Goal: Information Seeking & Learning: Understand process/instructions

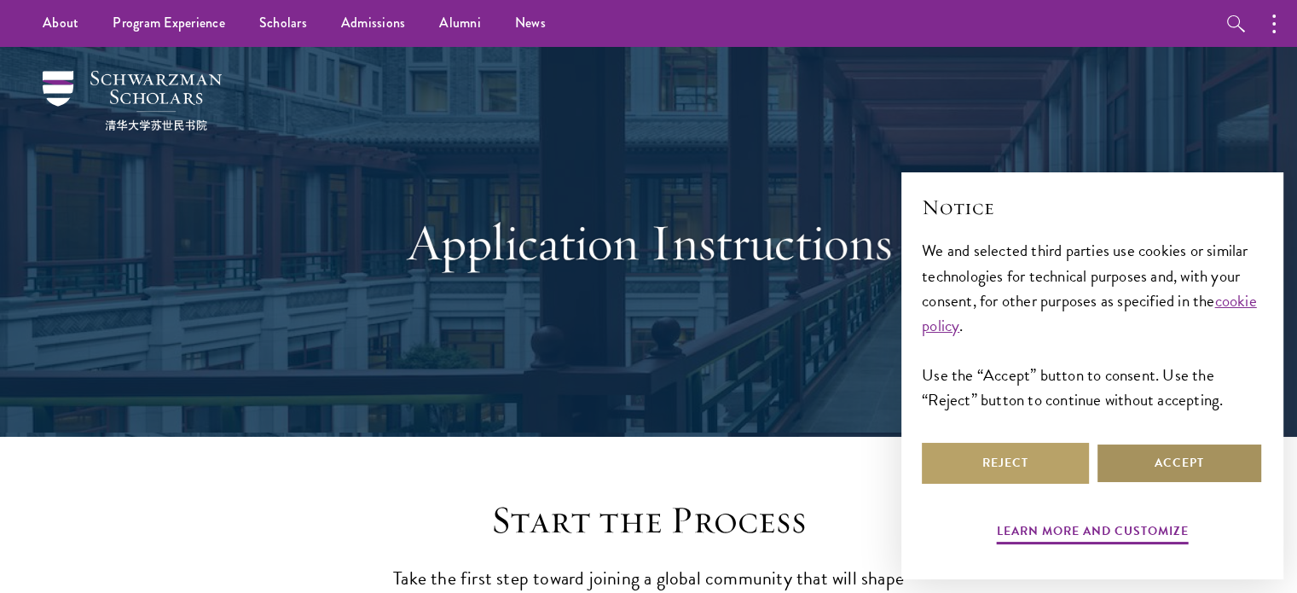
click at [1181, 454] on button "Accept" at bounding box center [1179, 463] width 167 height 41
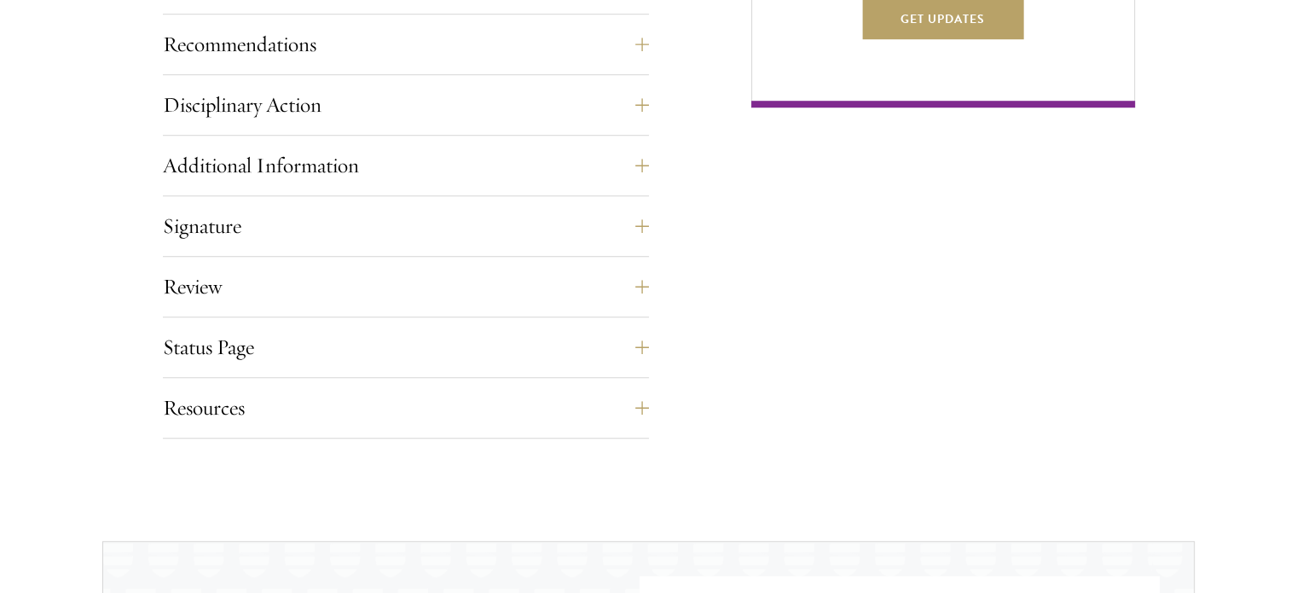
scroll to position [1279, 0]
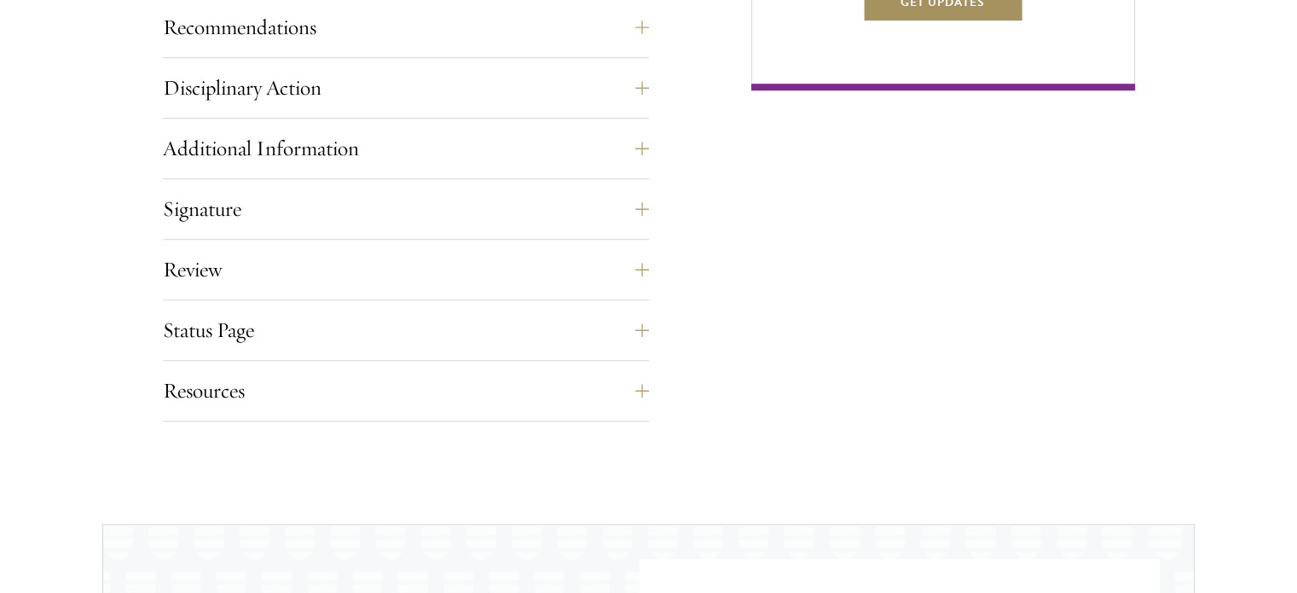
click at [945, 22] on button "Get Updates" at bounding box center [942, 1] width 161 height 41
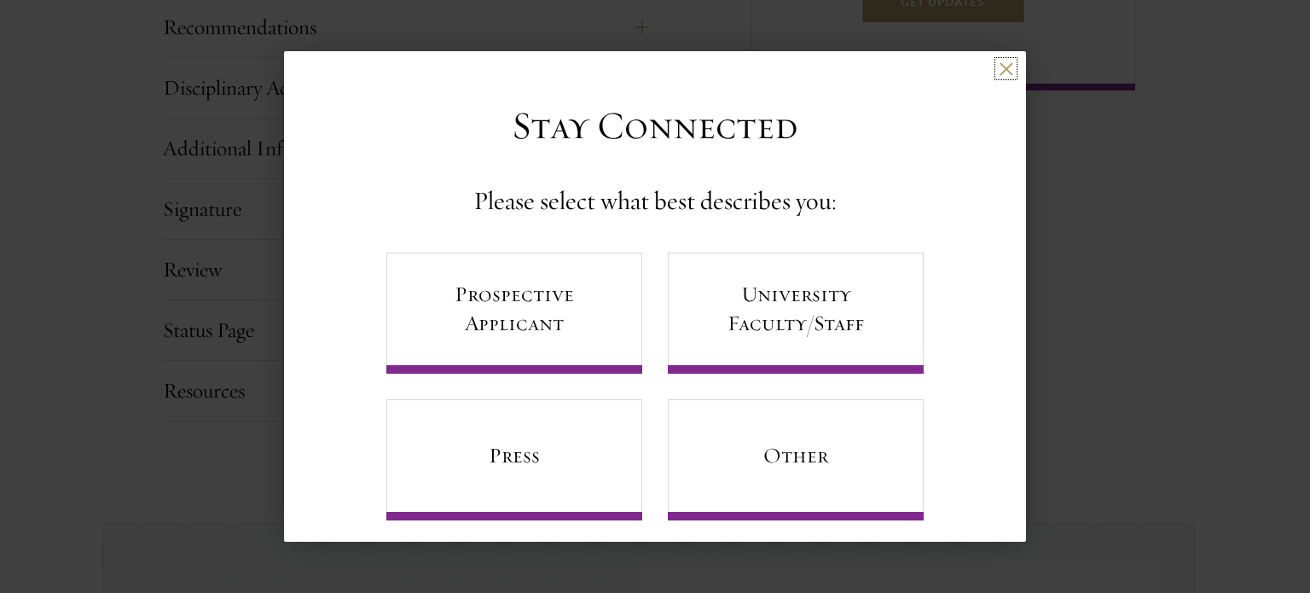
click at [998, 67] on button at bounding box center [1005, 68] width 14 height 14
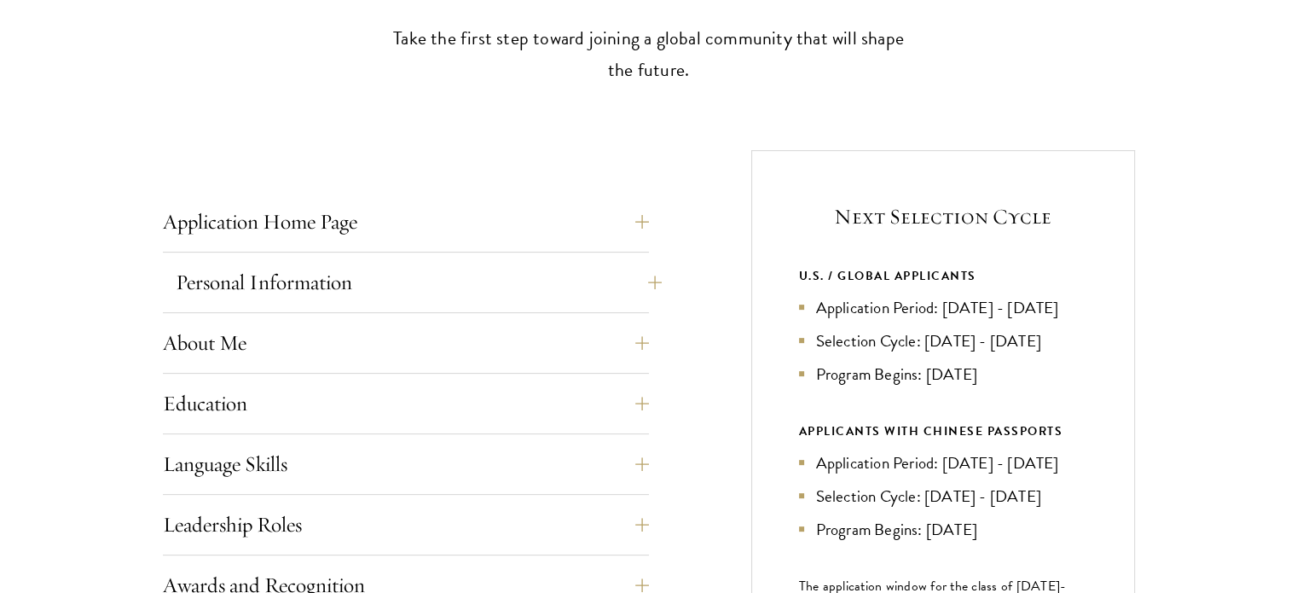
scroll to position [597, 0]
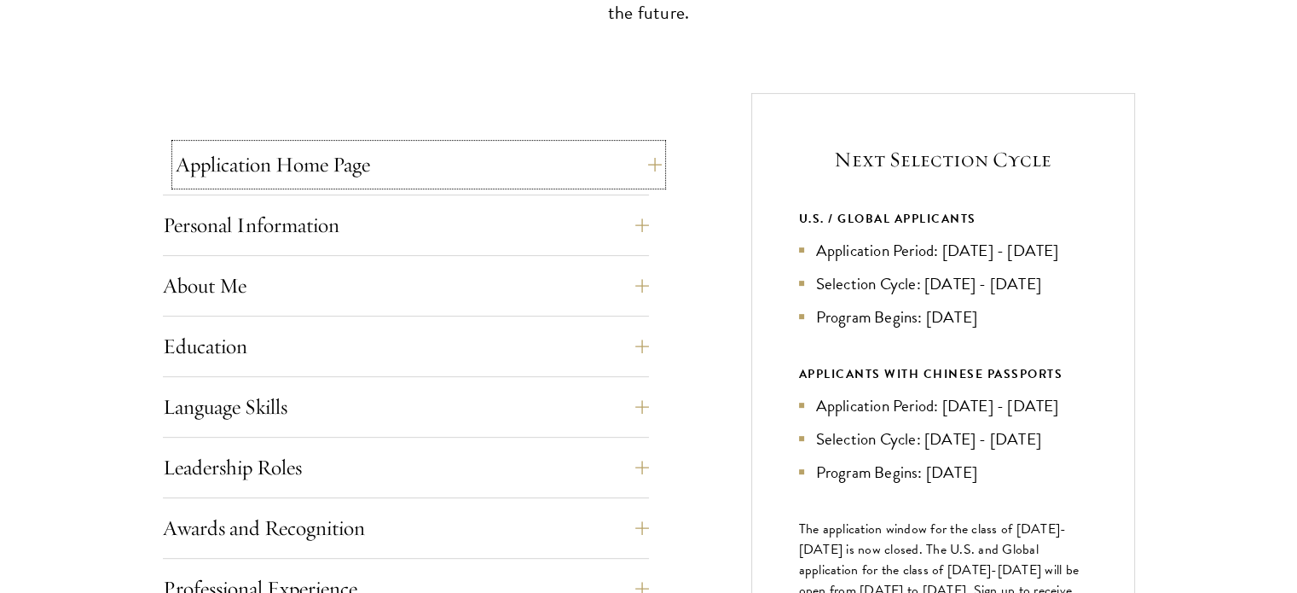
click at [643, 172] on button "Application Home Page" at bounding box center [419, 164] width 486 height 41
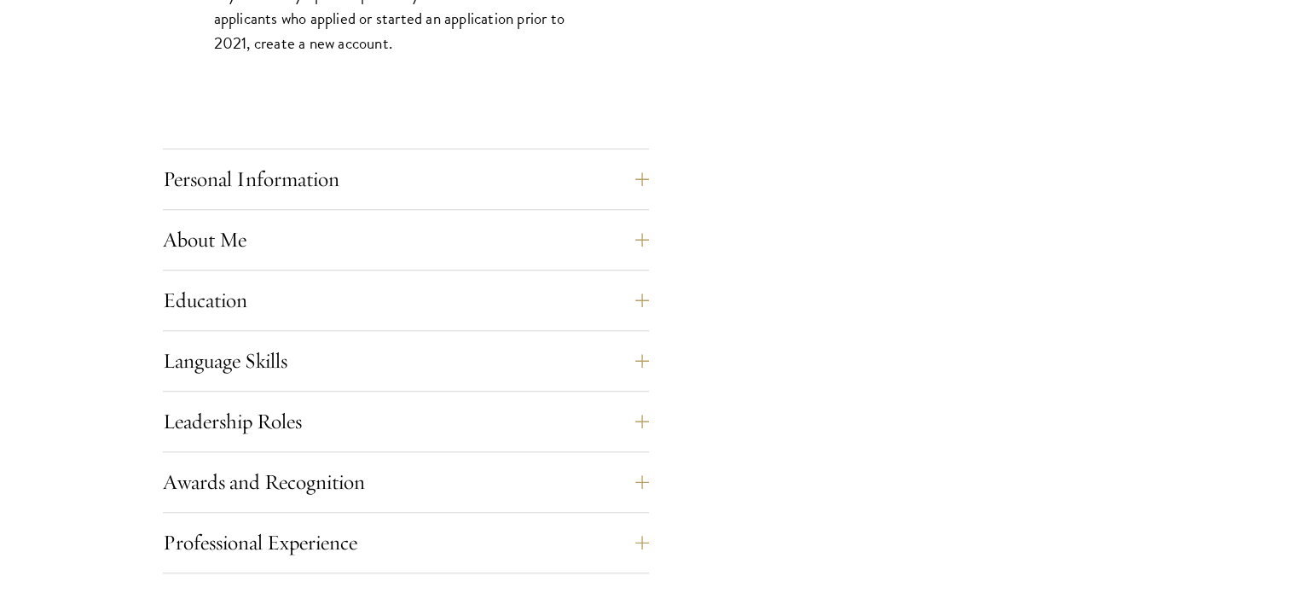
scroll to position [1449, 0]
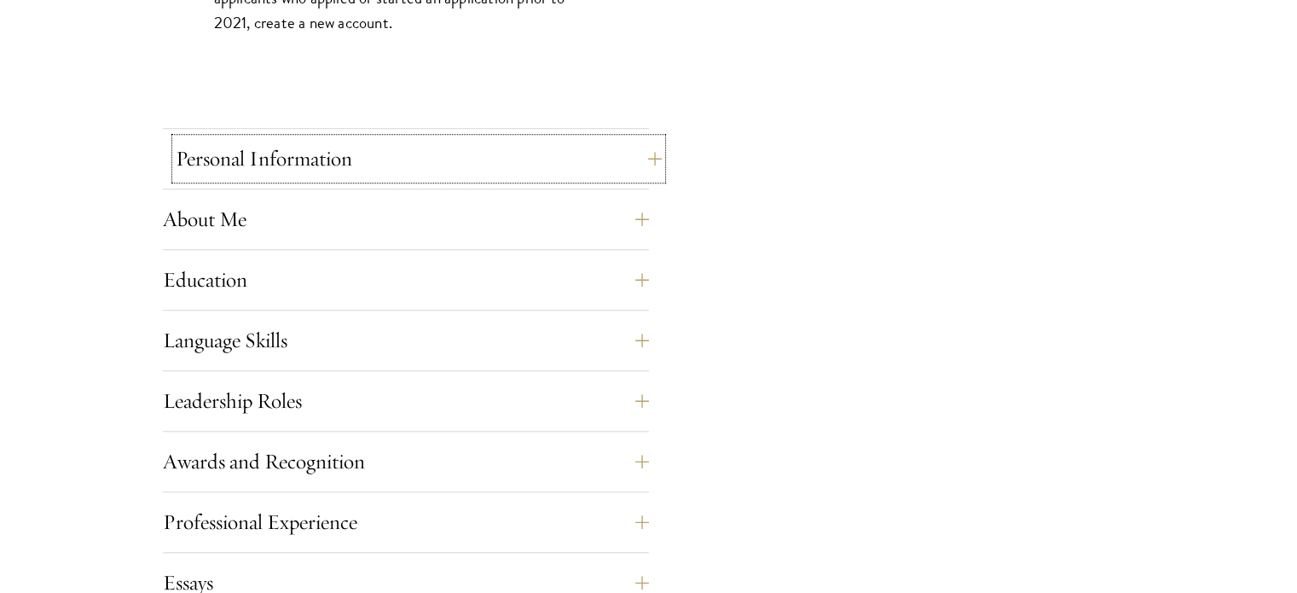
click at [536, 165] on button "Personal Information" at bounding box center [419, 158] width 486 height 41
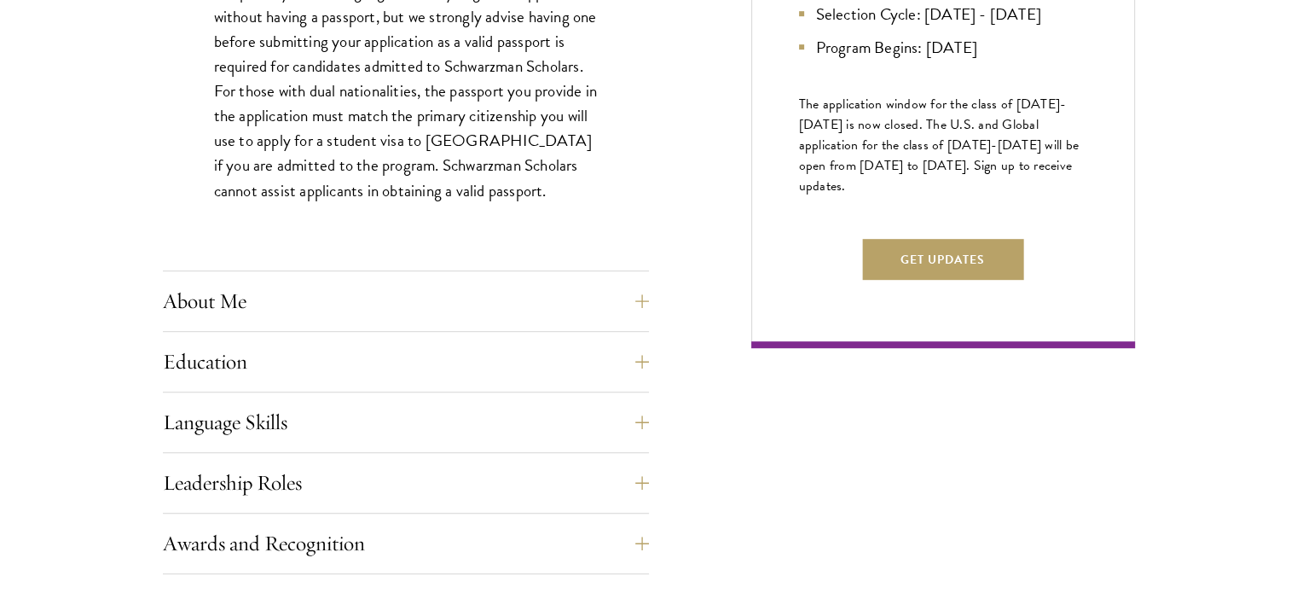
scroll to position [1023, 0]
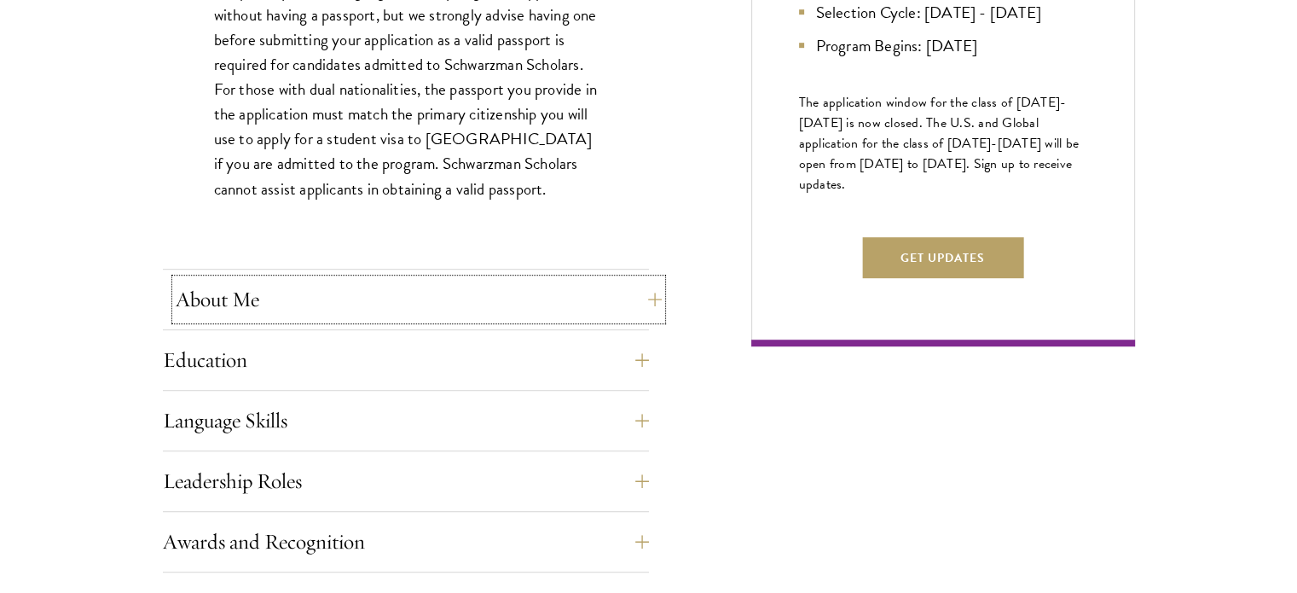
click at [277, 307] on button "About Me" at bounding box center [419, 299] width 486 height 41
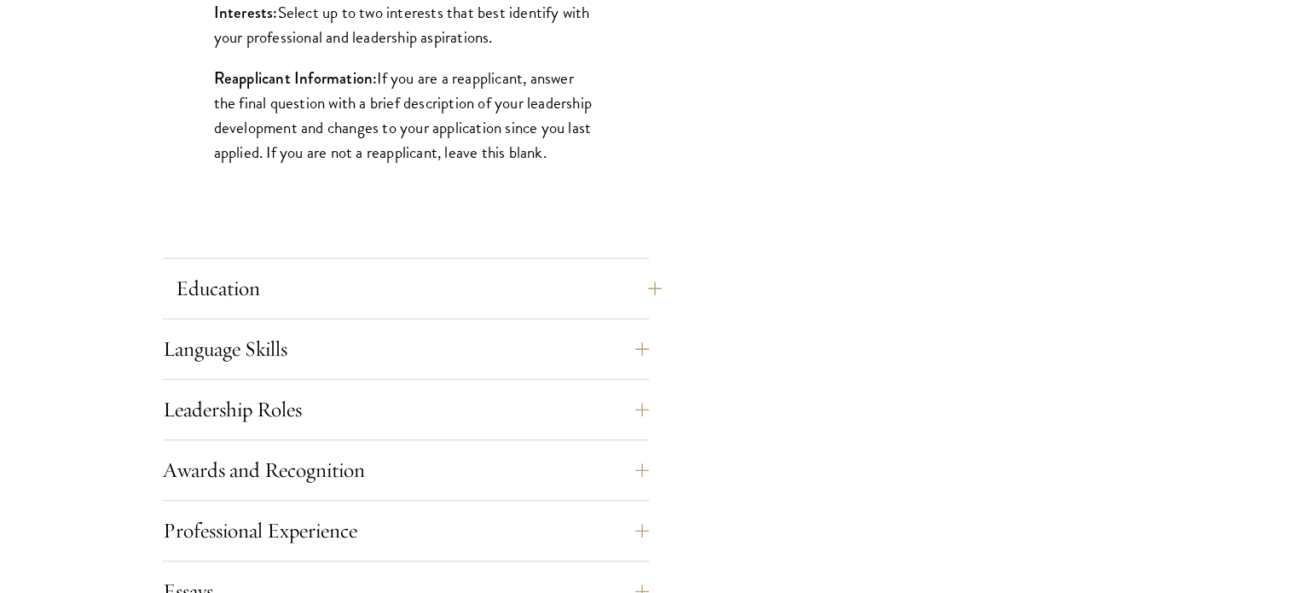
scroll to position [1535, 0]
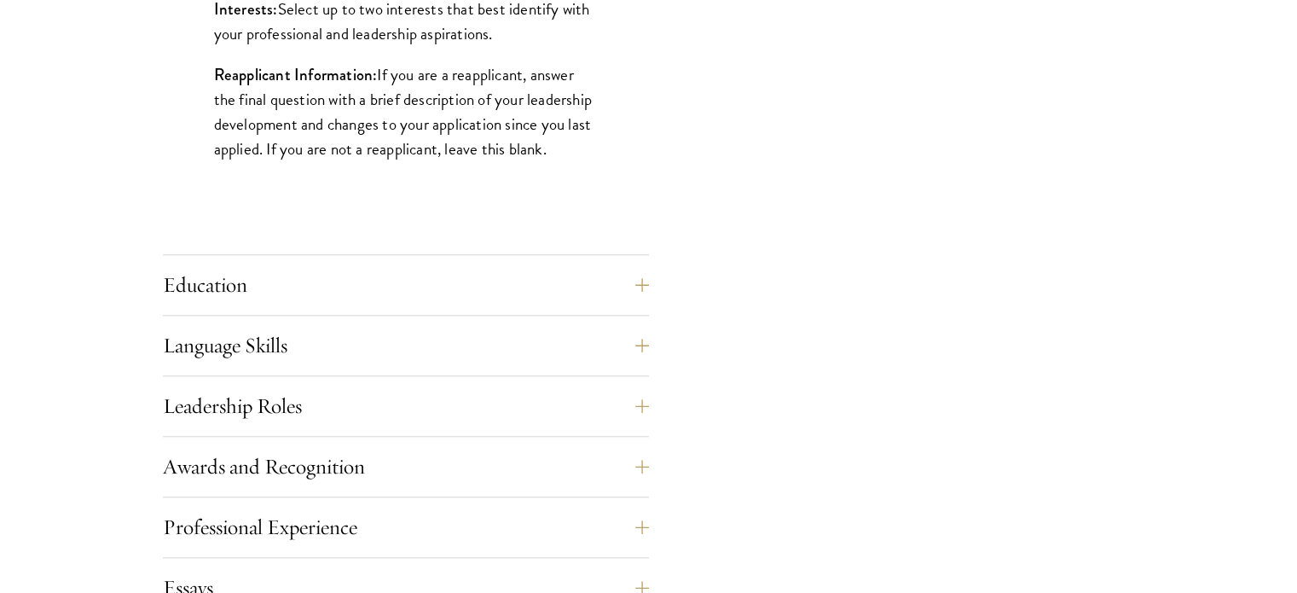
click at [327, 258] on div "Application Home Page The online application form must be completed in English.…" at bounding box center [406, 124] width 486 height 1836
click at [324, 269] on button "Education" at bounding box center [419, 284] width 486 height 41
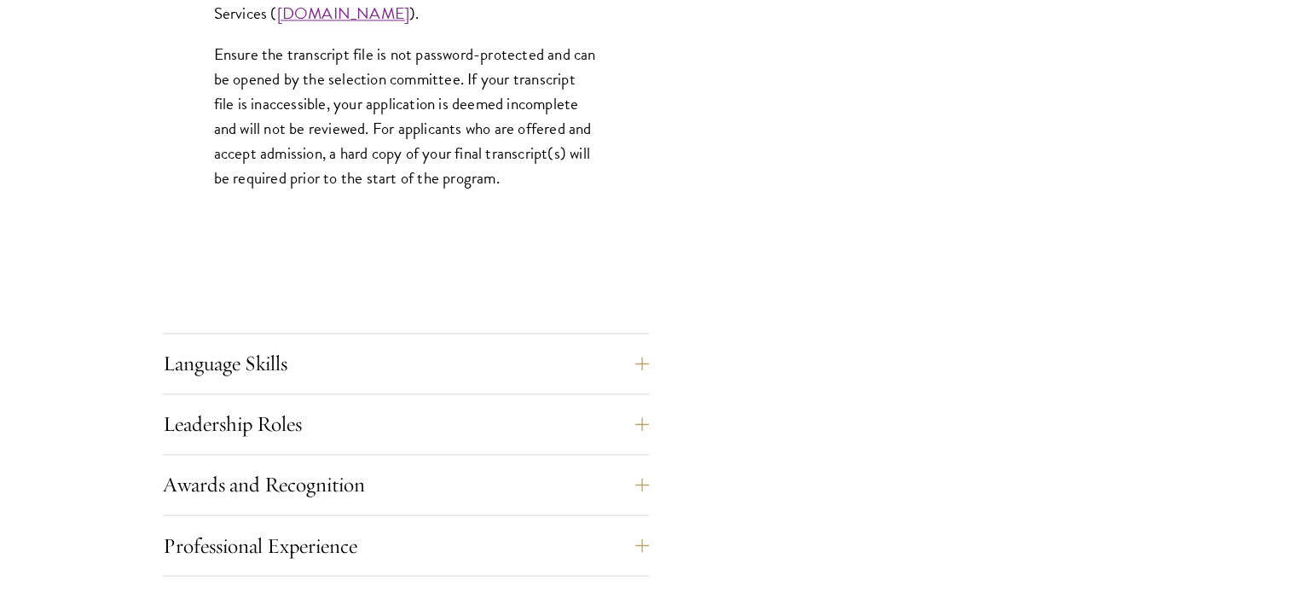
scroll to position [2984, 0]
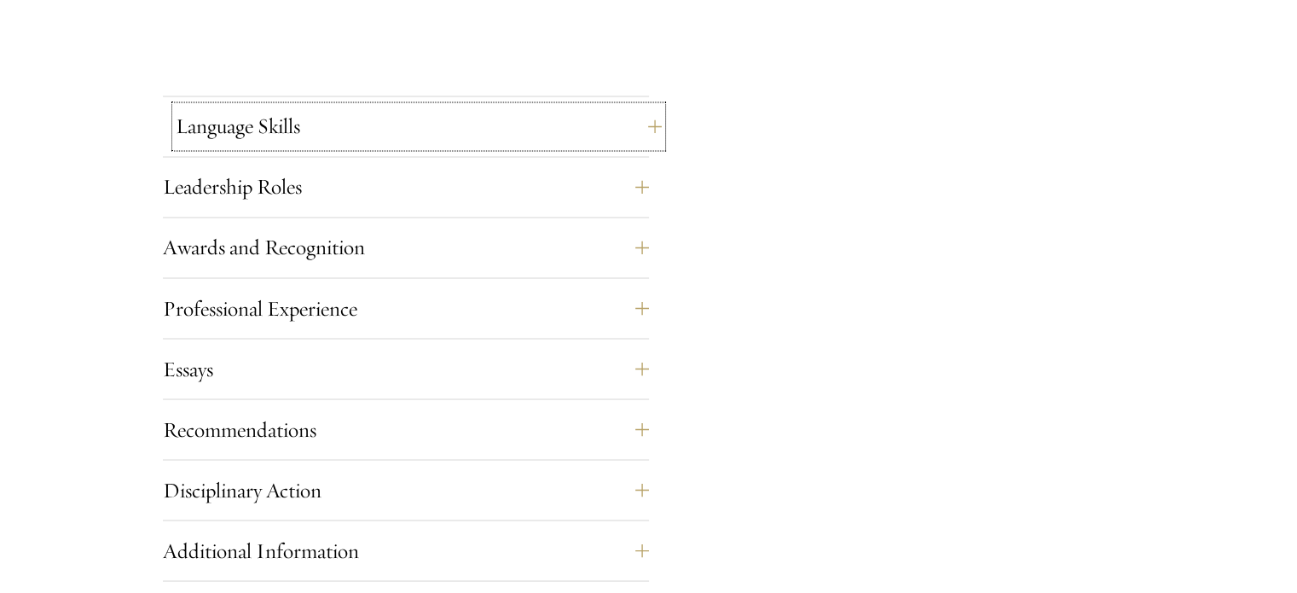
click at [271, 130] on button "Language Skills" at bounding box center [419, 126] width 486 height 41
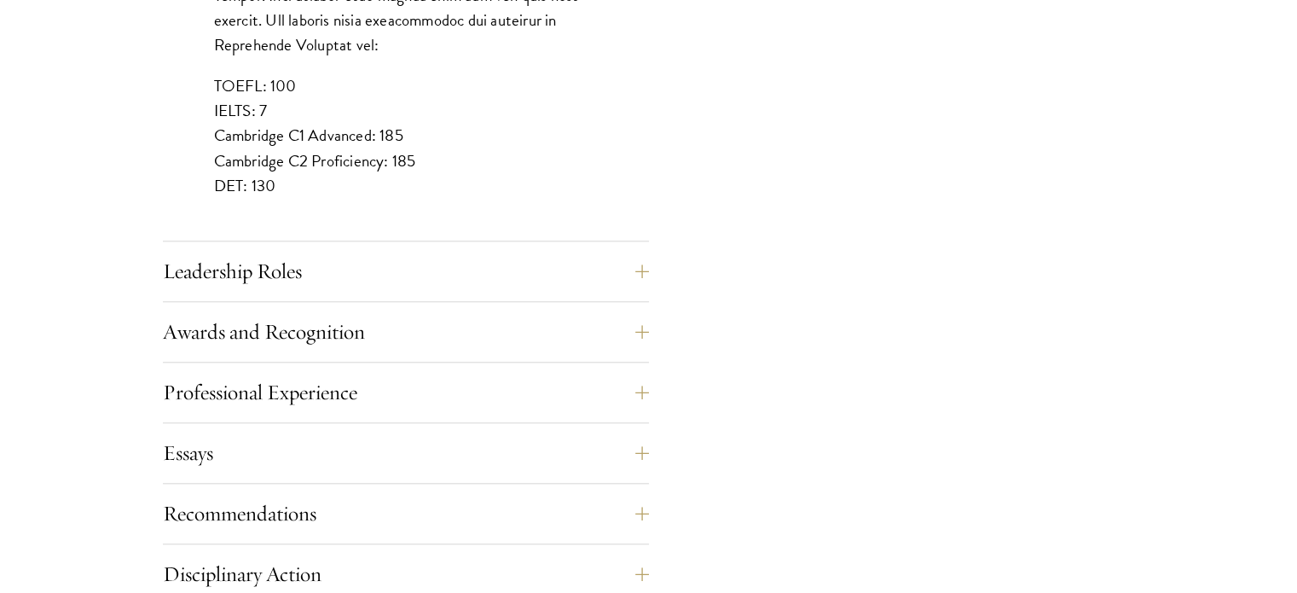
scroll to position [1705, 0]
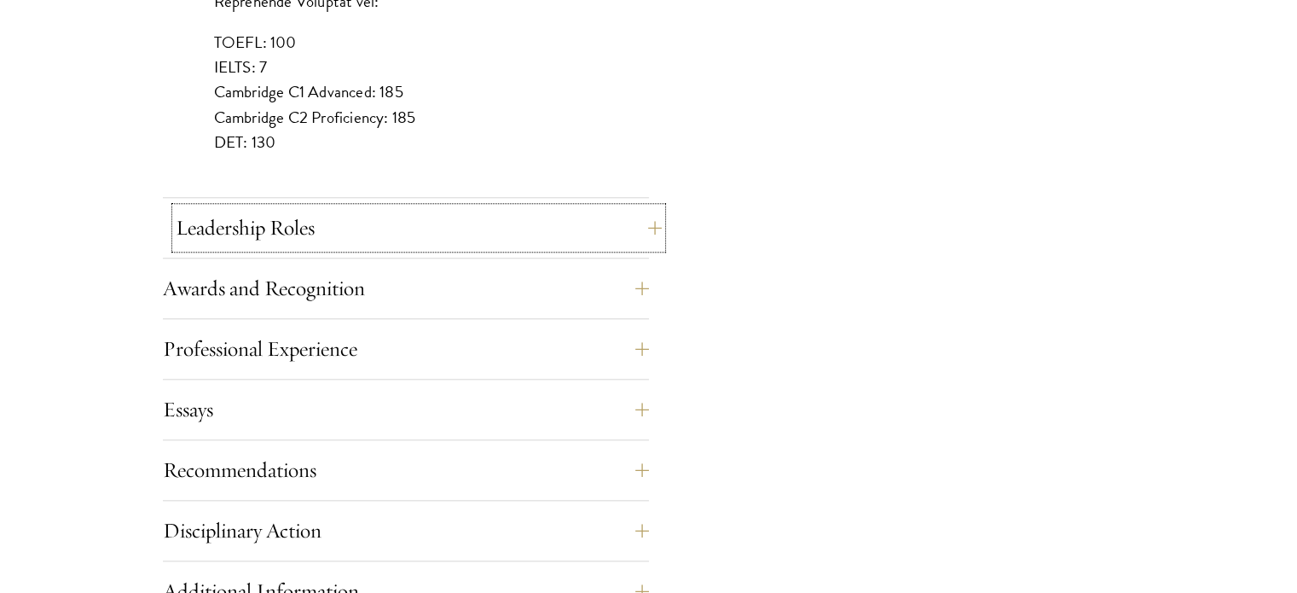
click at [281, 235] on button "Leadership Roles" at bounding box center [419, 227] width 486 height 41
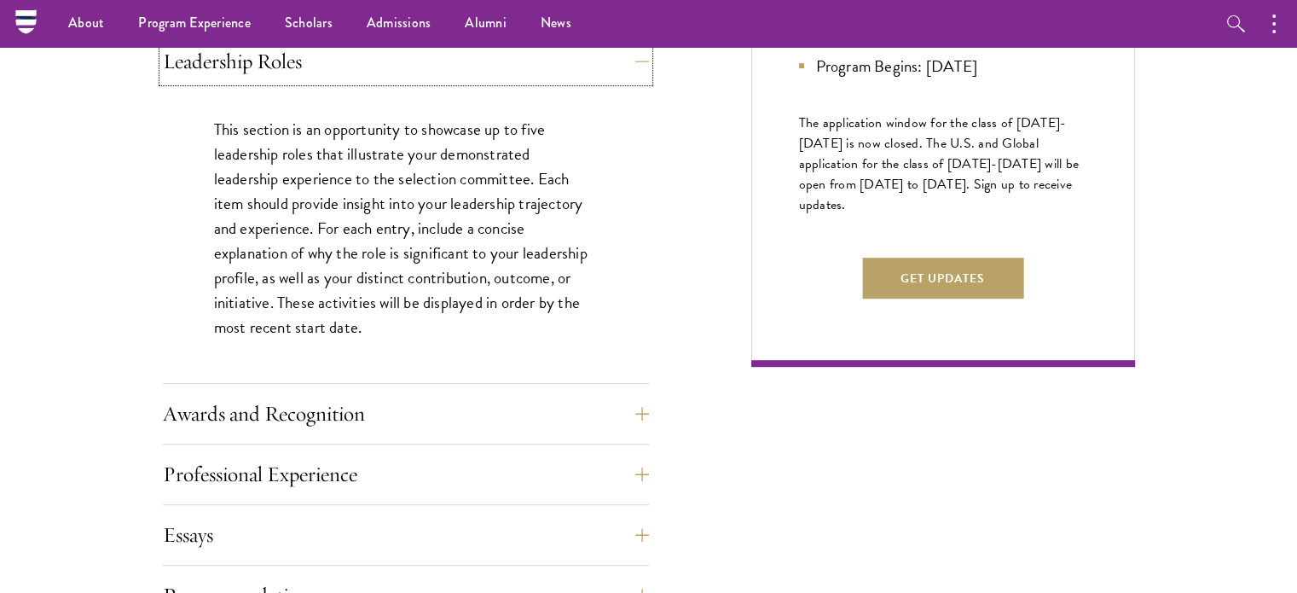
scroll to position [853, 0]
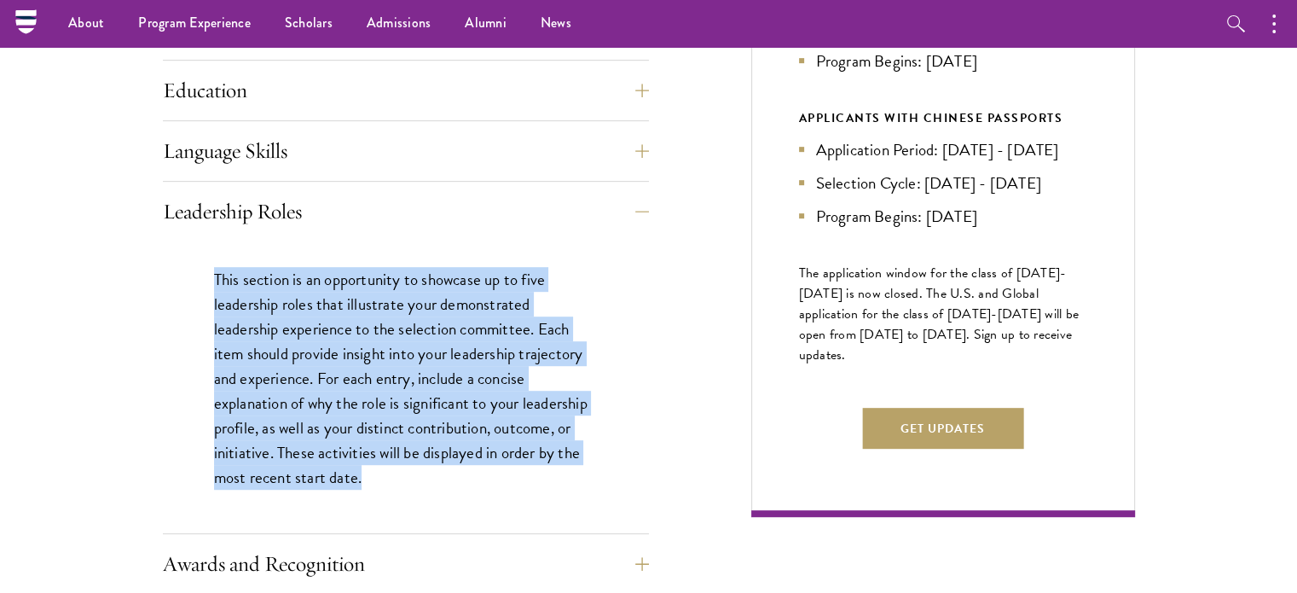
drag, startPoint x: 363, startPoint y: 479, endPoint x: 208, endPoint y: 284, distance: 249.4
click at [208, 284] on div "This section is an opportunity to showcase up to five leadership roles that ill…" at bounding box center [406, 387] width 486 height 292
copy p "This section is an opportunity to showcase up to five leadership roles that ill…"
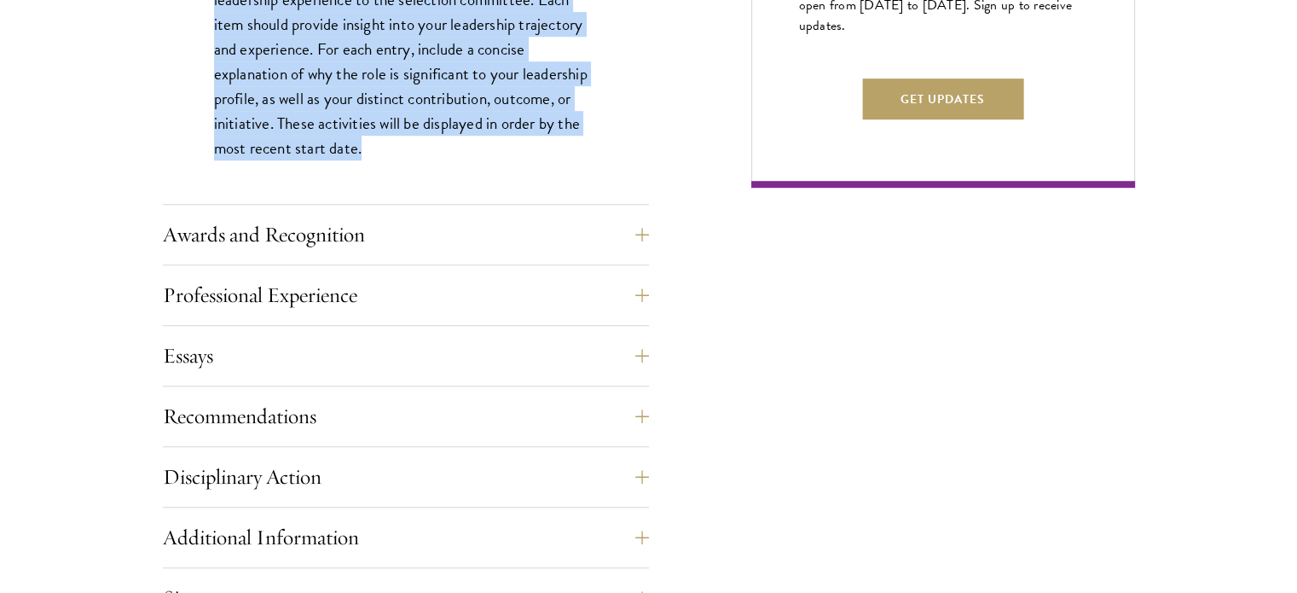
scroll to position [1194, 0]
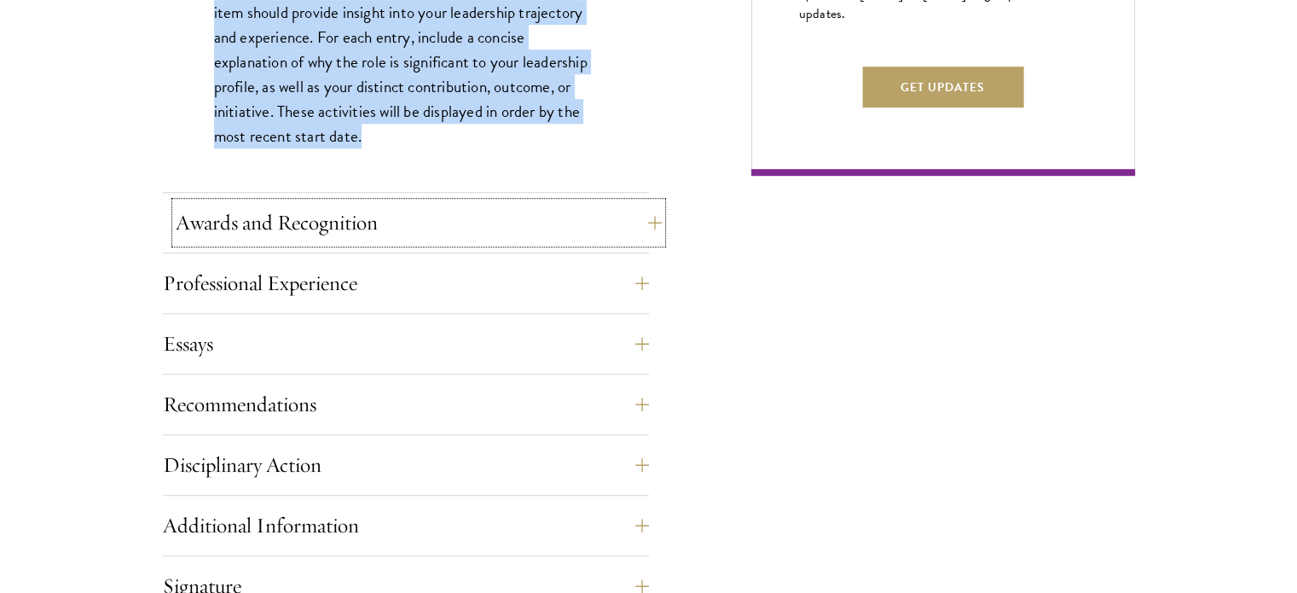
click at [277, 226] on button "Awards and Recognition" at bounding box center [419, 222] width 486 height 41
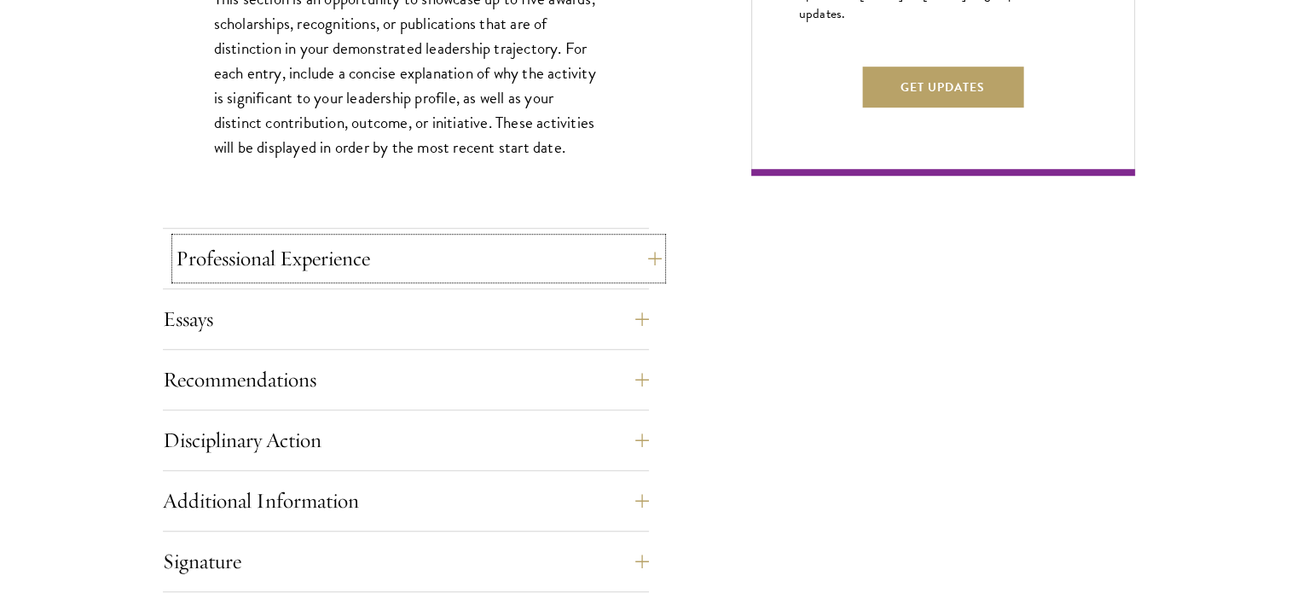
click at [344, 258] on button "Professional Experience" at bounding box center [419, 258] width 486 height 41
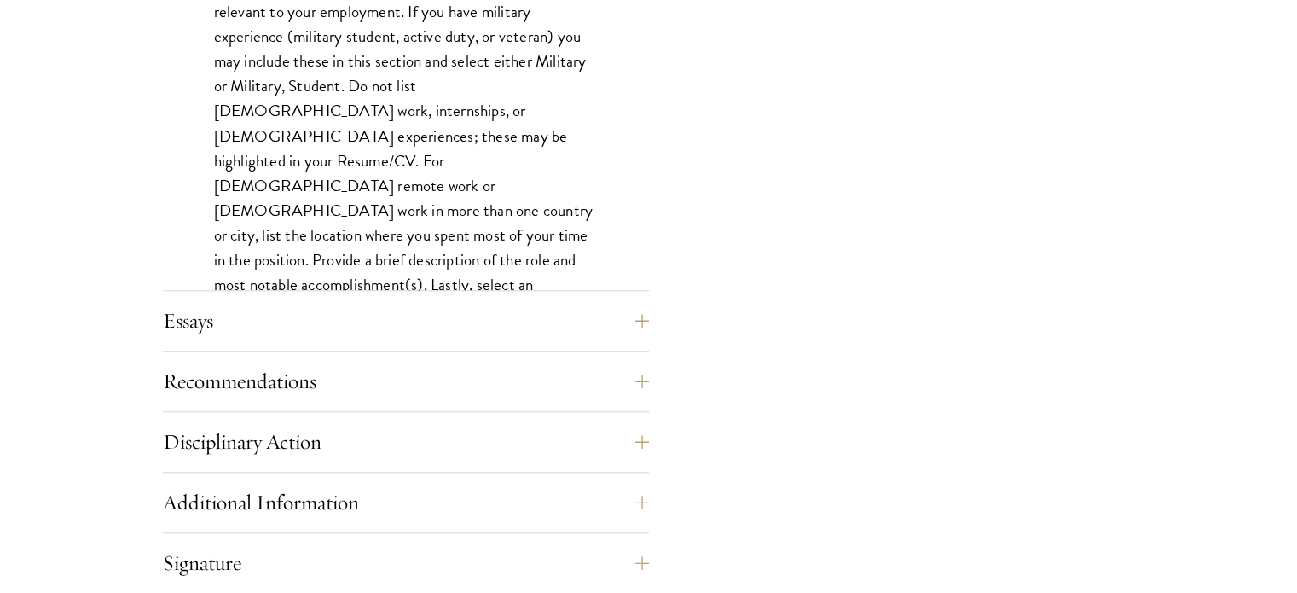
scroll to position [1449, 0]
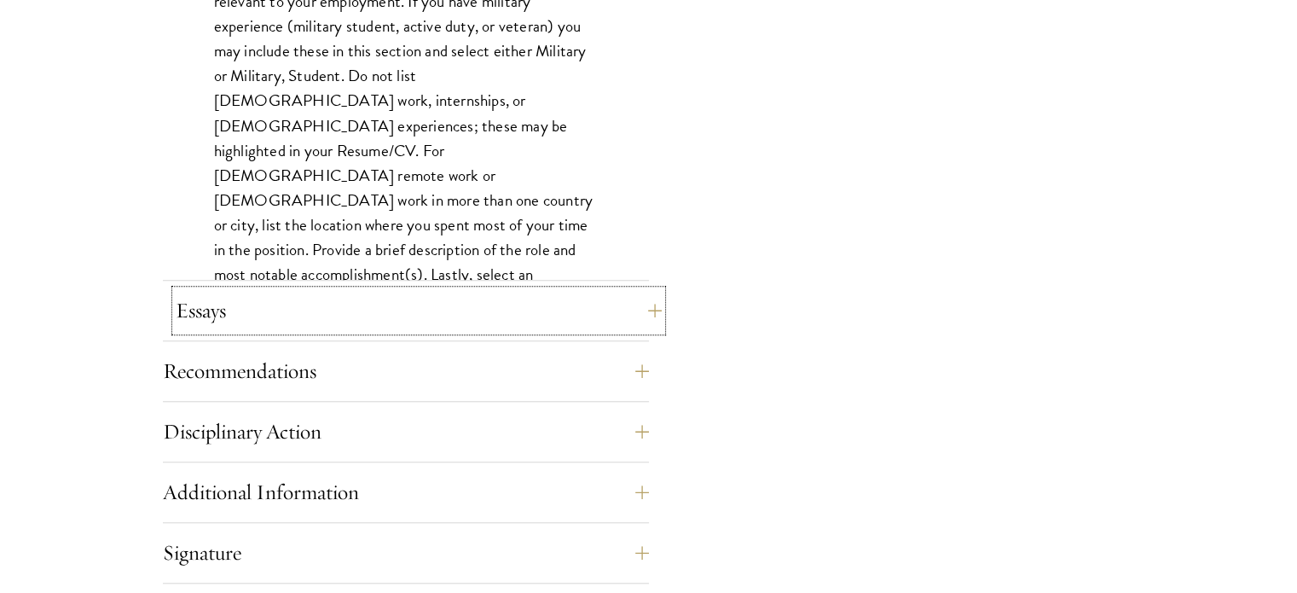
click at [317, 319] on button "Essays" at bounding box center [419, 310] width 486 height 41
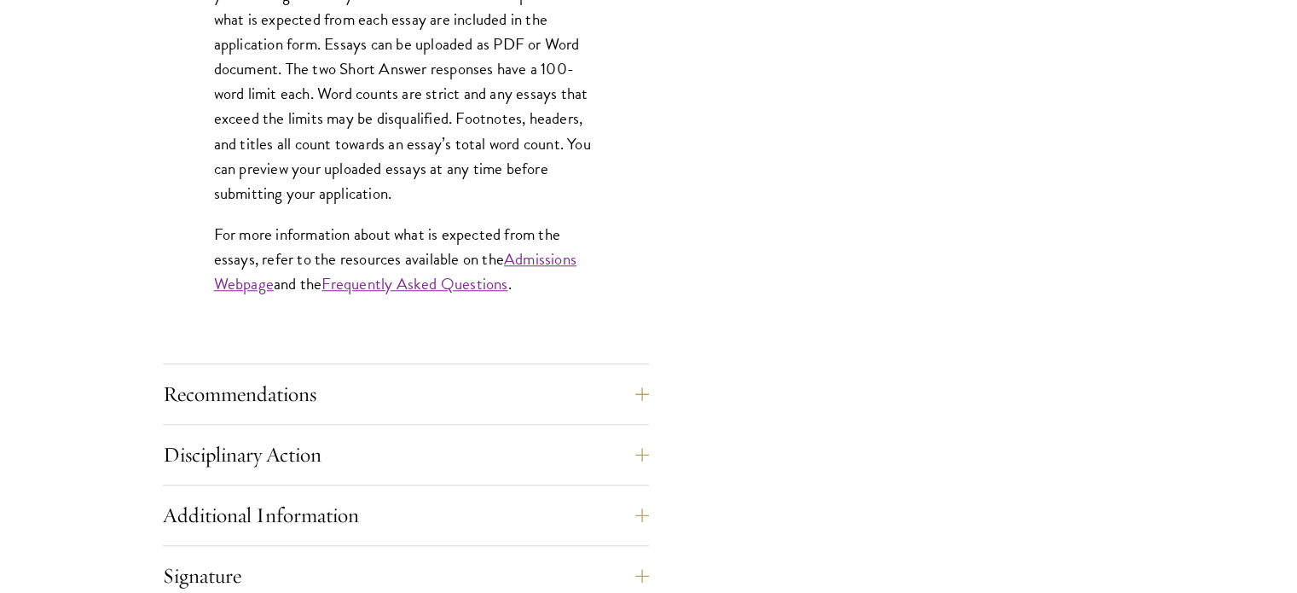
scroll to position [1535, 0]
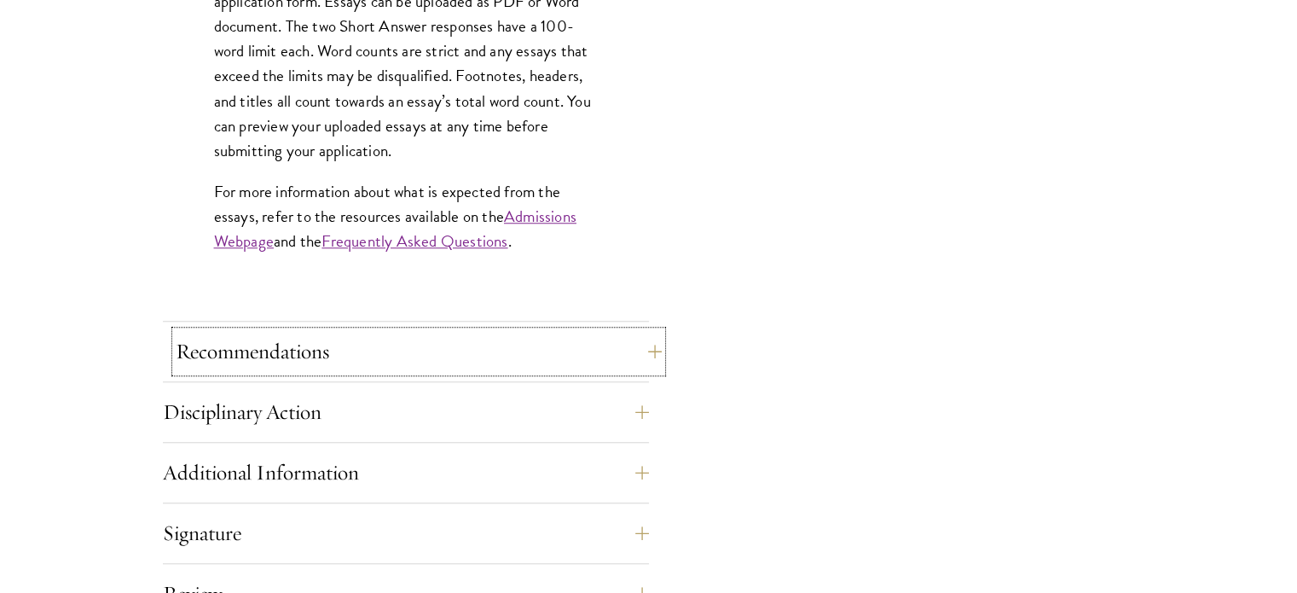
click at [260, 343] on button "Recommendations" at bounding box center [419, 351] width 486 height 41
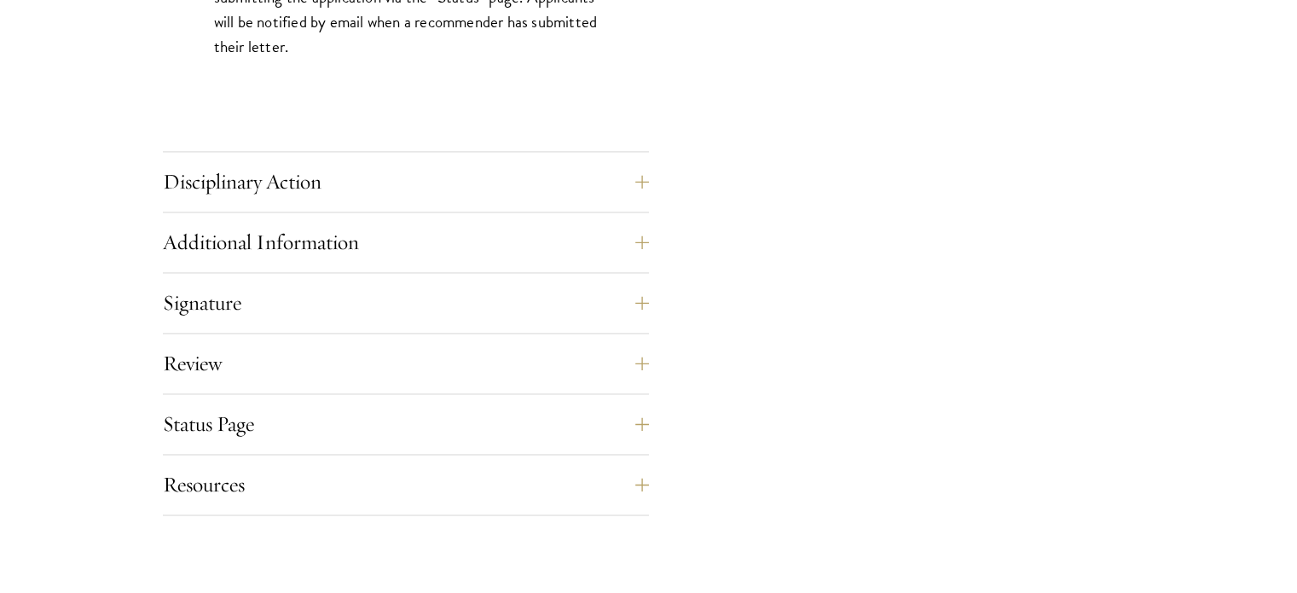
scroll to position [2643, 0]
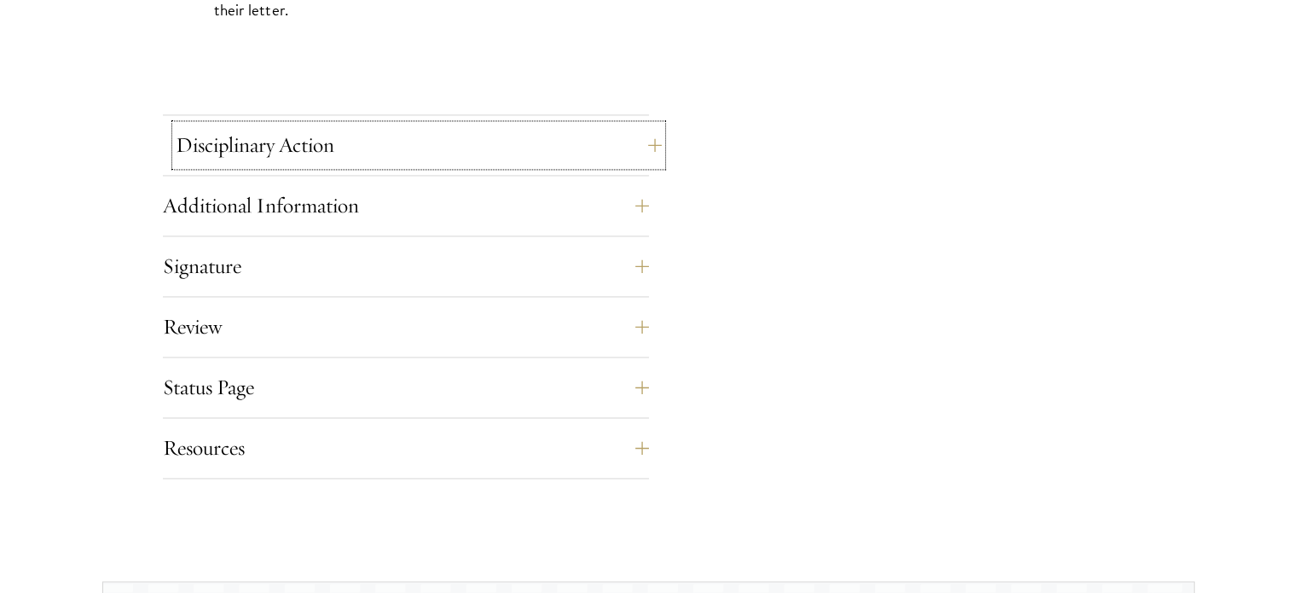
click at [322, 153] on button "Disciplinary Action" at bounding box center [419, 144] width 486 height 41
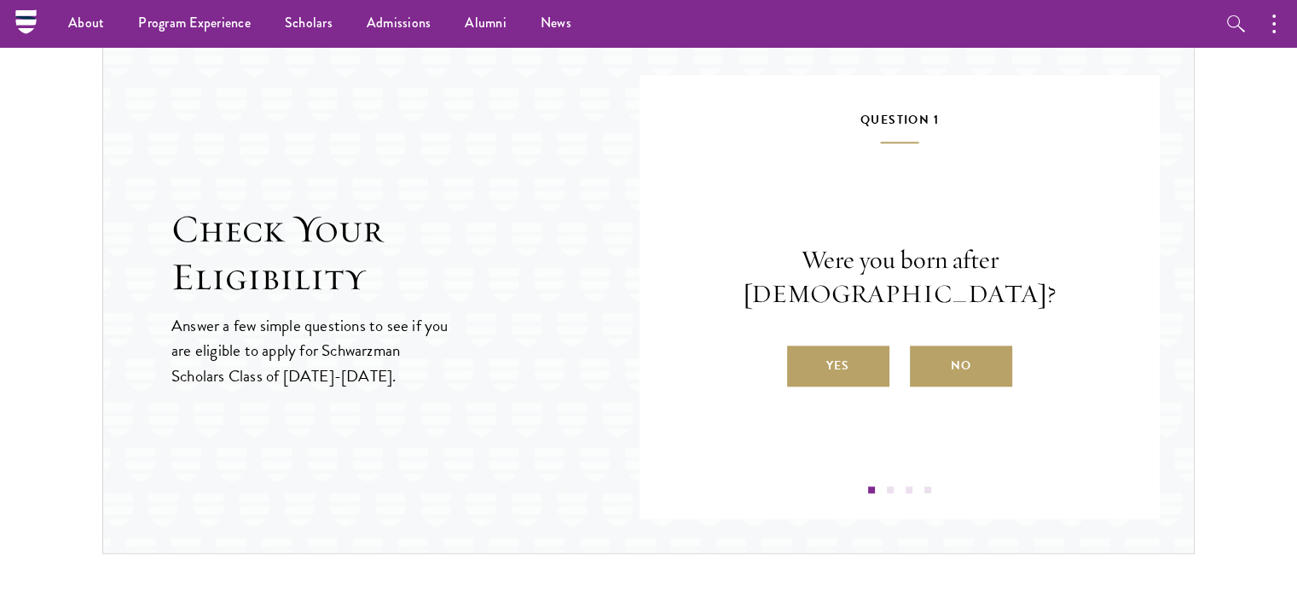
scroll to position [1876, 0]
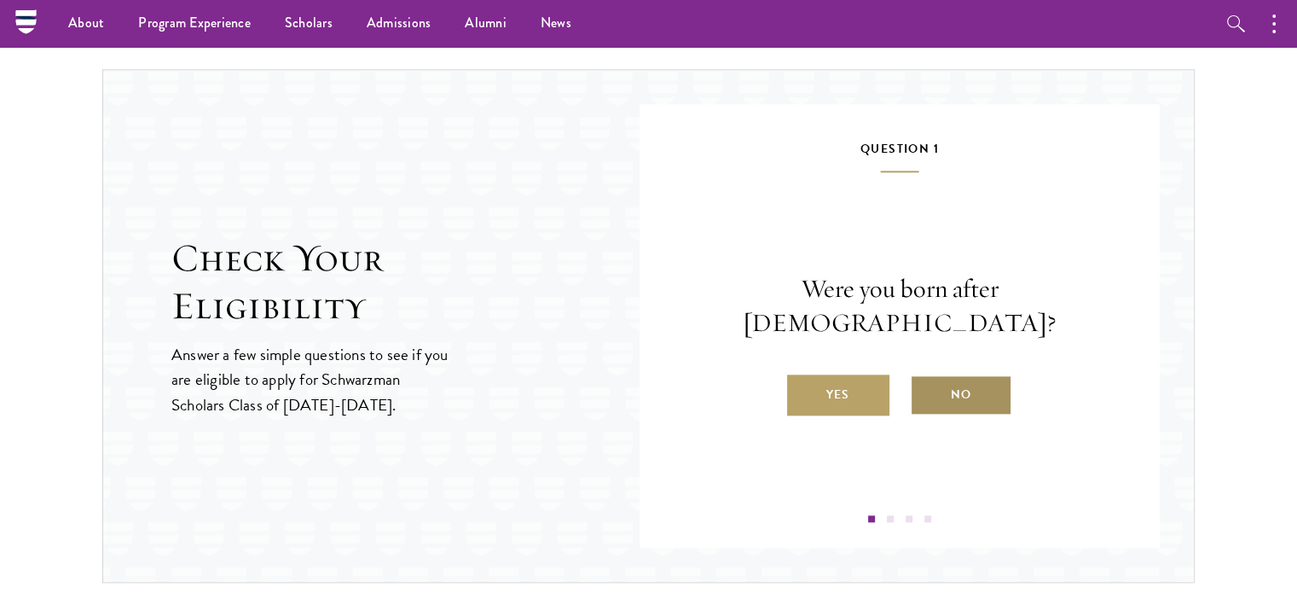
click at [975, 384] on label "No" at bounding box center [961, 394] width 102 height 41
click at [925, 384] on input "No" at bounding box center [917, 383] width 15 height 15
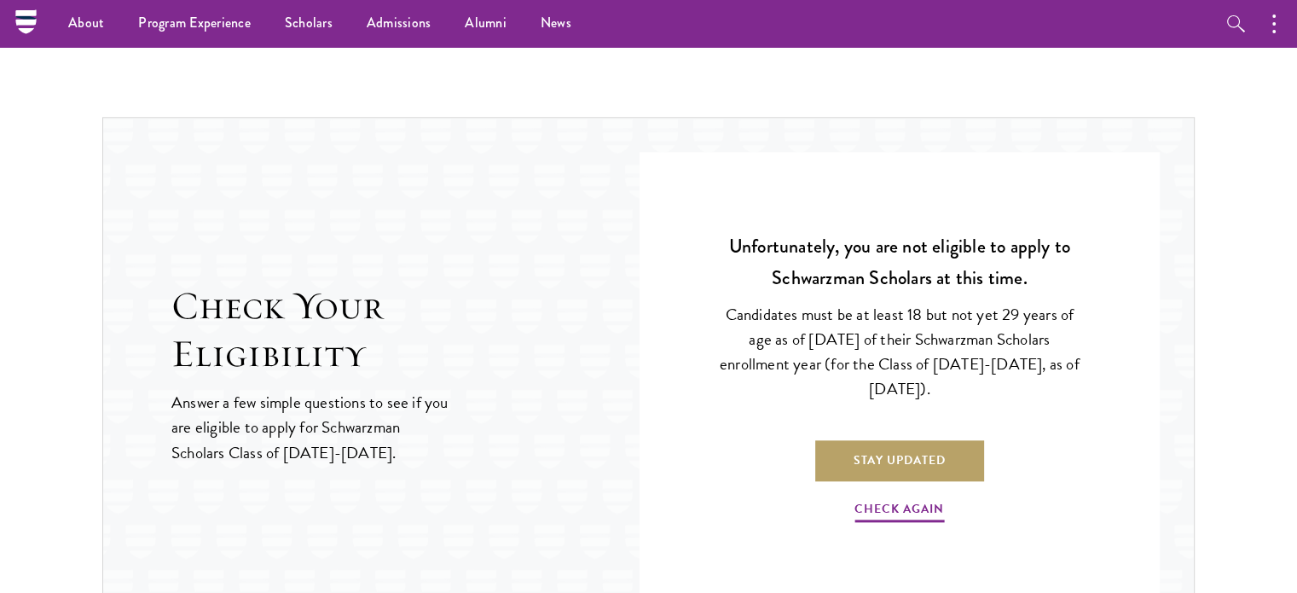
scroll to position [1790, 0]
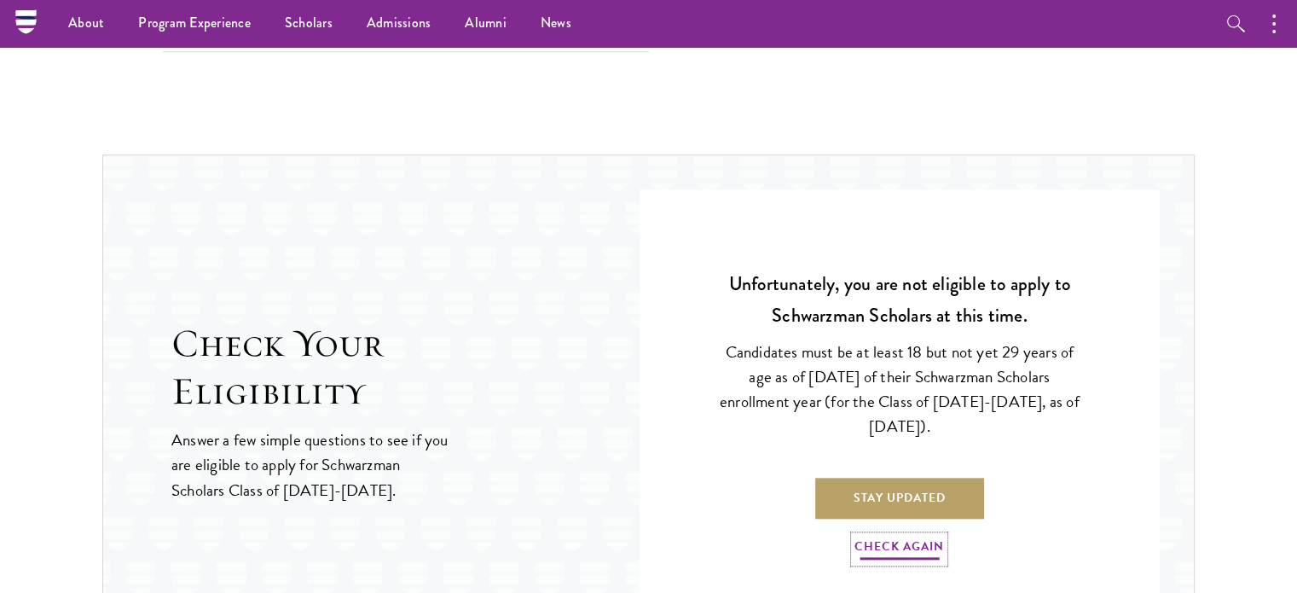
click at [887, 536] on link "Check Again" at bounding box center [899, 548] width 90 height 26
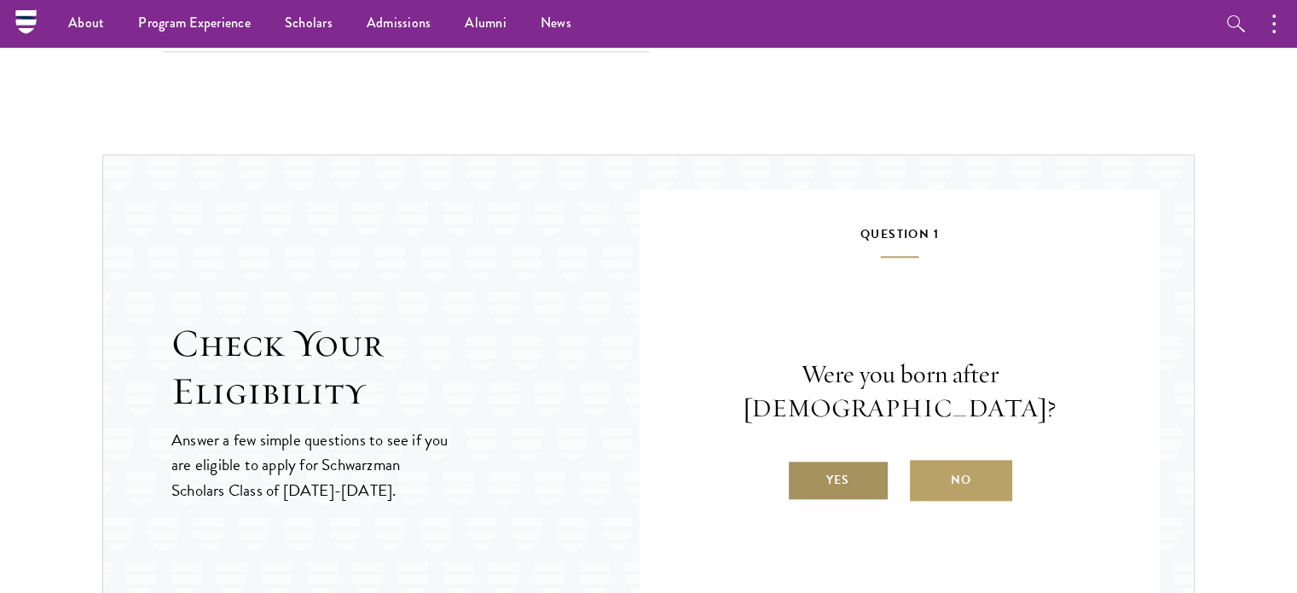
click at [831, 460] on label "Yes" at bounding box center [838, 480] width 102 height 41
click at [802, 461] on input "Yes" at bounding box center [794, 468] width 15 height 15
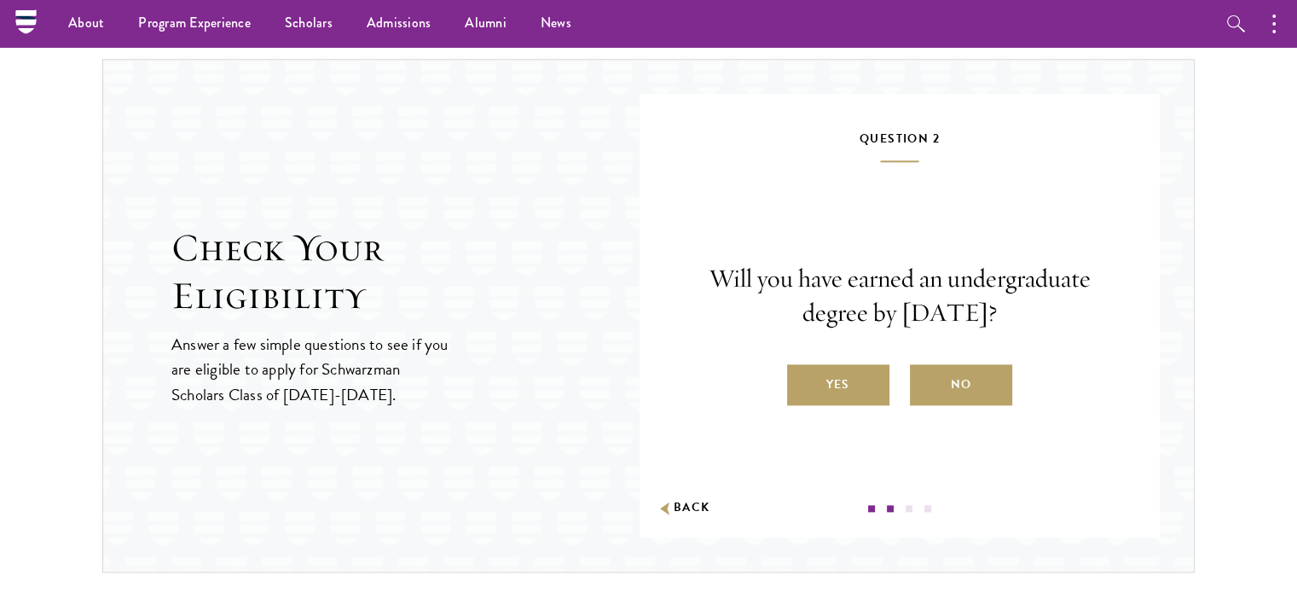
scroll to position [1876, 0]
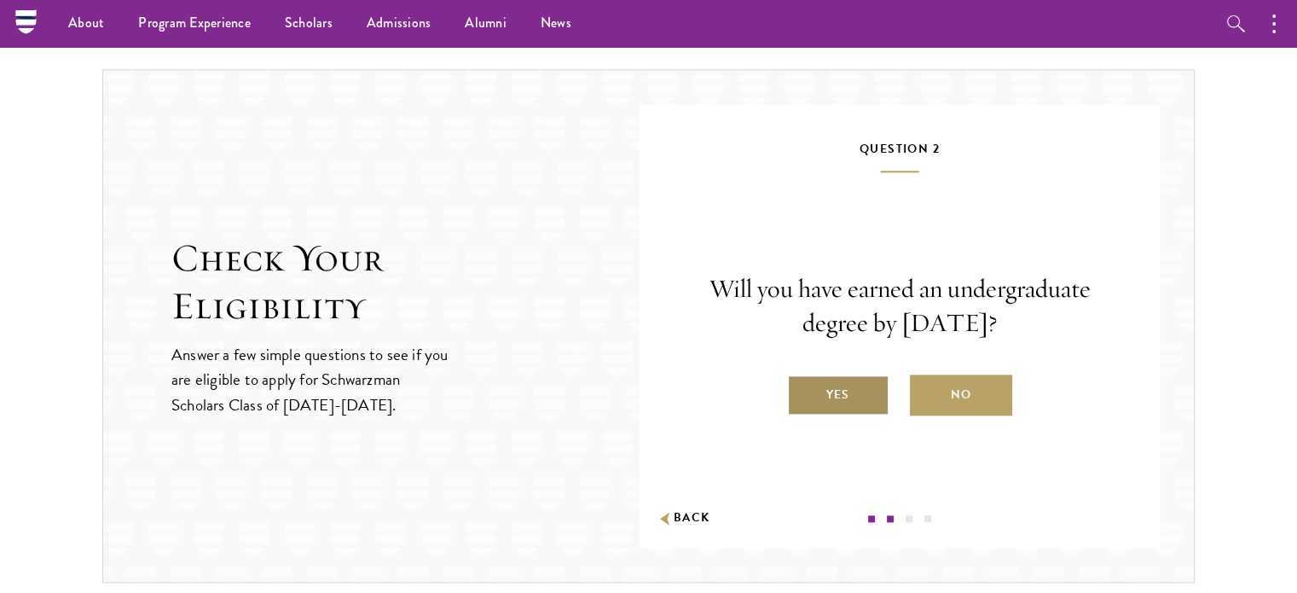
click at [843, 399] on label "Yes" at bounding box center [838, 394] width 102 height 41
click at [802, 391] on input "Yes" at bounding box center [794, 383] width 15 height 15
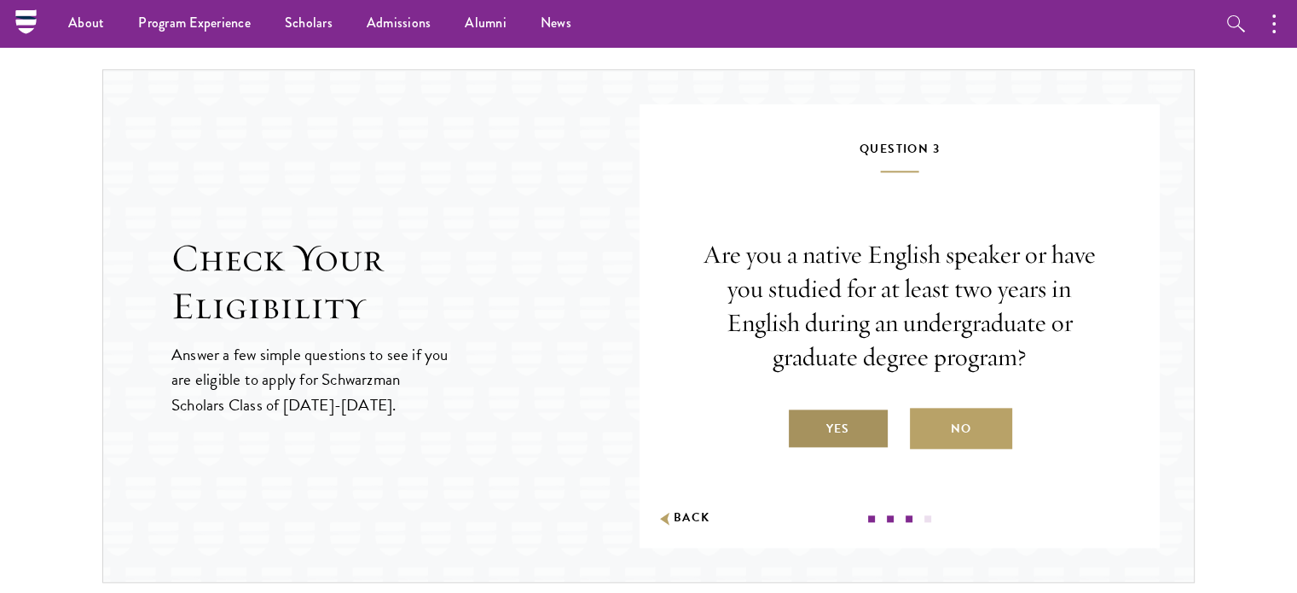
click at [842, 430] on label "Yes" at bounding box center [838, 428] width 102 height 41
click at [802, 425] on input "Yes" at bounding box center [794, 417] width 15 height 15
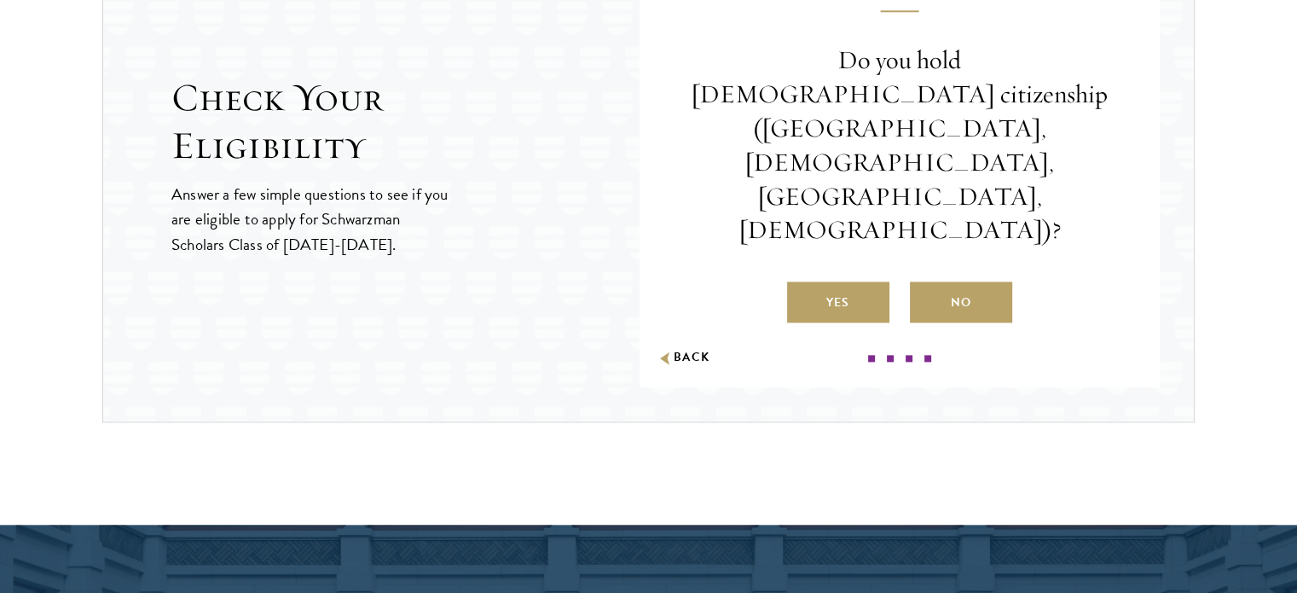
scroll to position [2046, 0]
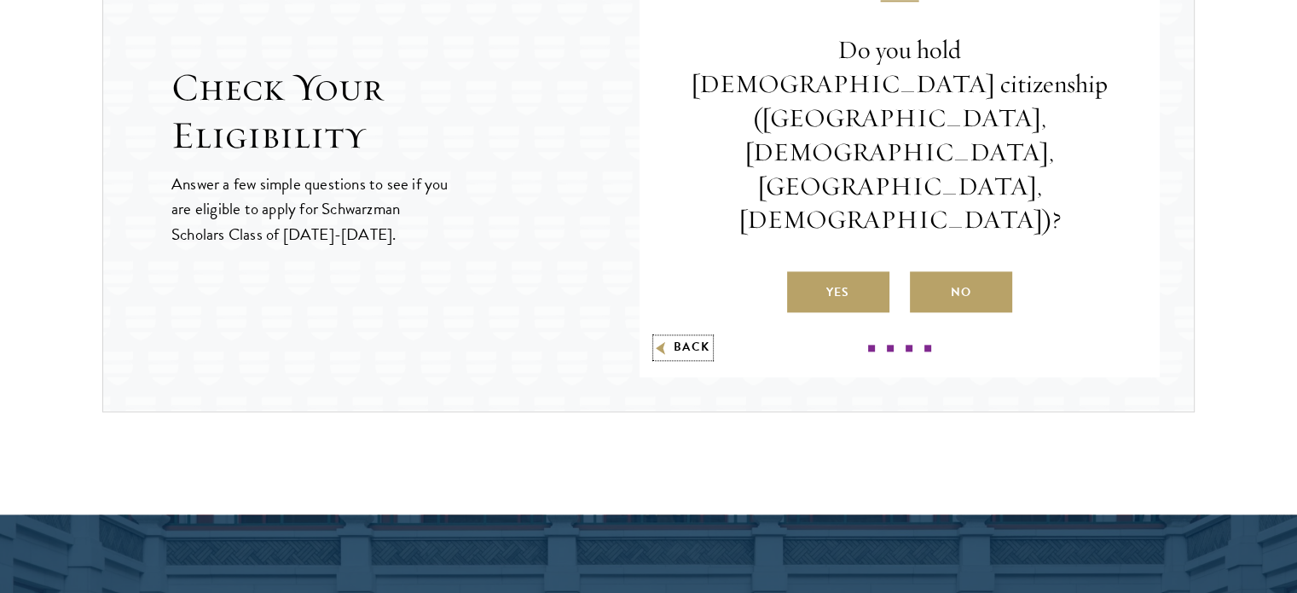
click at [679, 344] on button "Back" at bounding box center [684, 347] width 54 height 18
radio input "false"
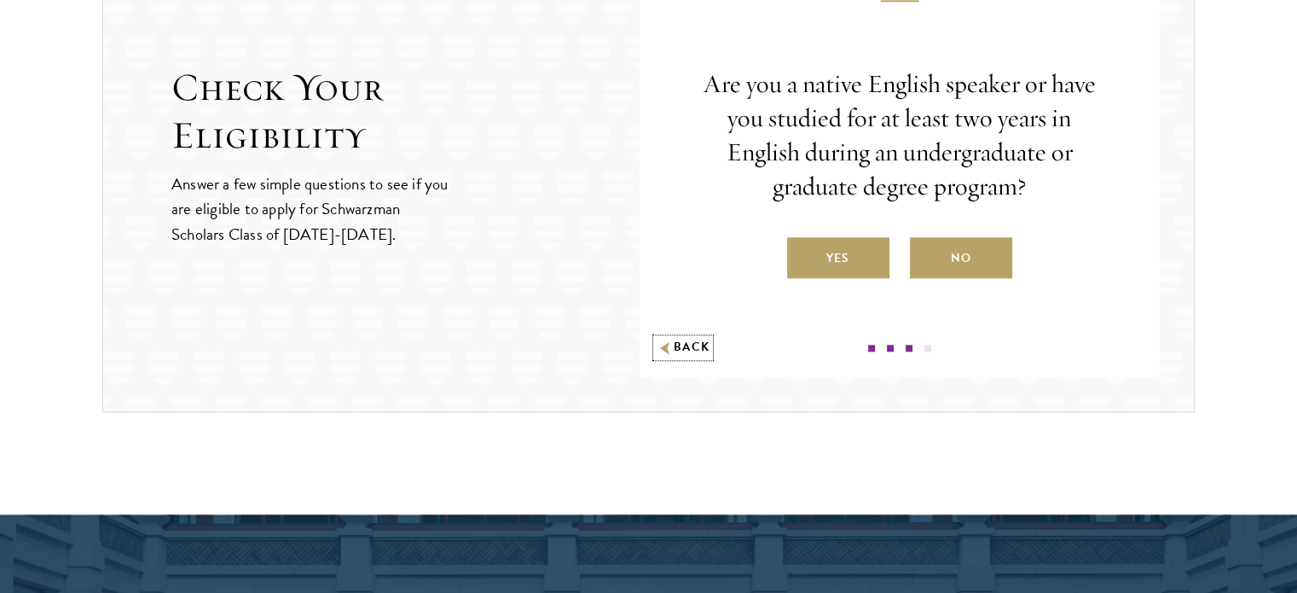
click at [679, 344] on button "Back" at bounding box center [684, 347] width 54 height 18
radio input "false"
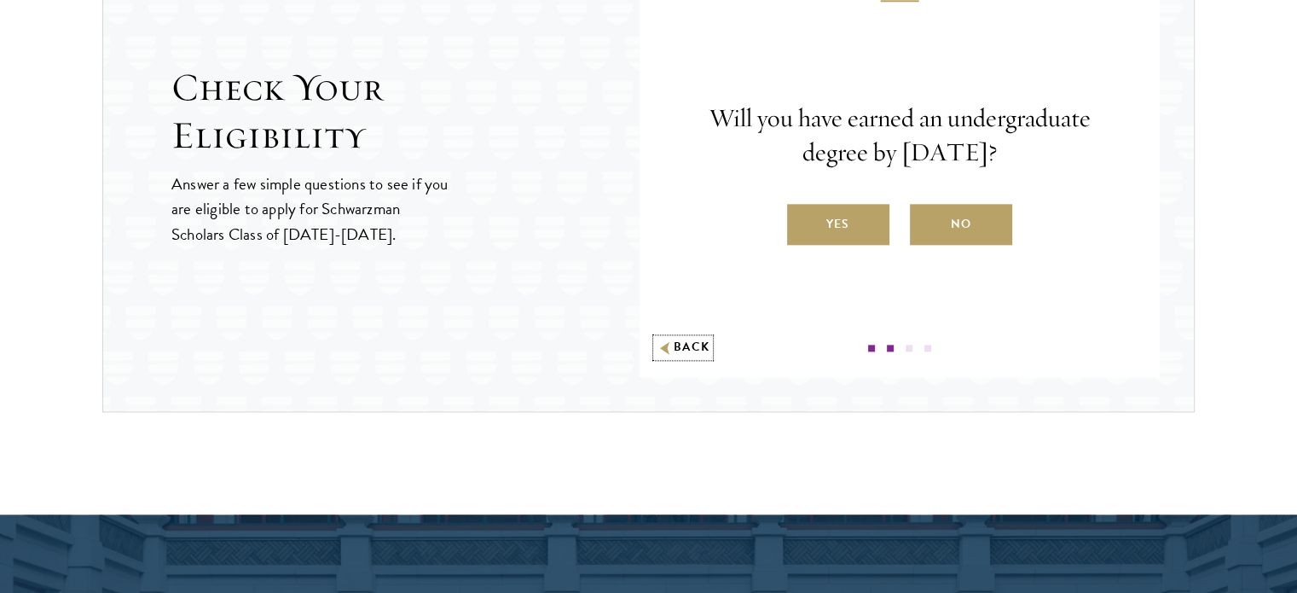
click at [679, 344] on button "Back" at bounding box center [684, 347] width 54 height 18
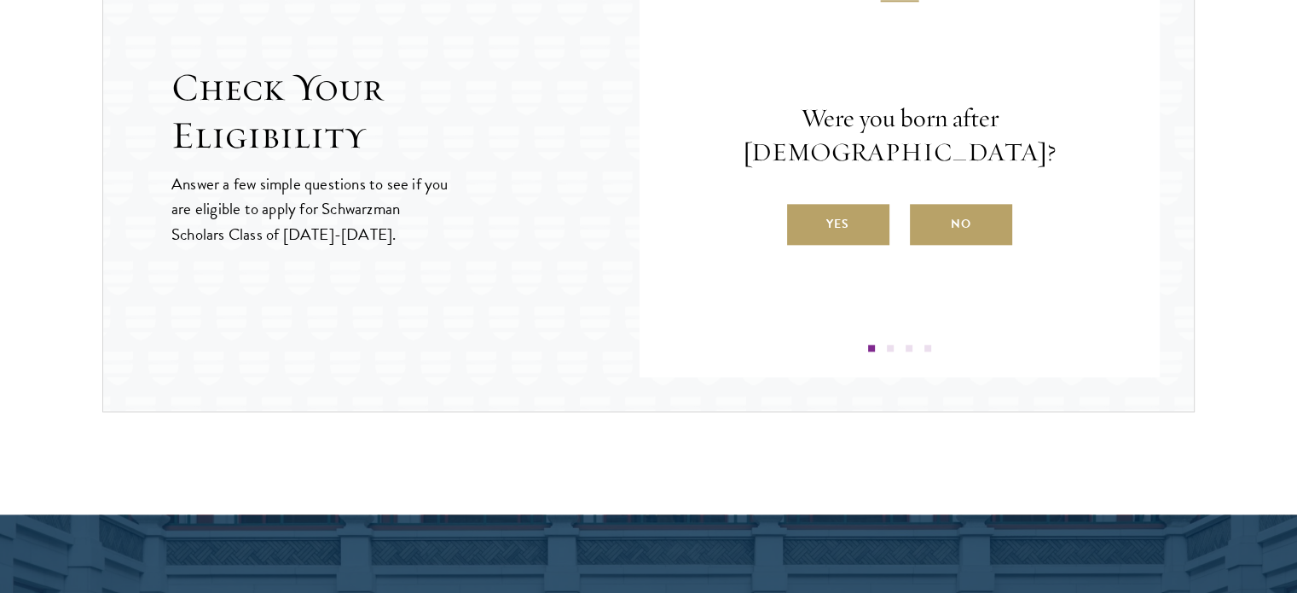
click at [679, 344] on div "Question 1 Were you born after [DEMOGRAPHIC_DATA]? Yes No Question 2 Will you h…" at bounding box center [899, 154] width 520 height 443
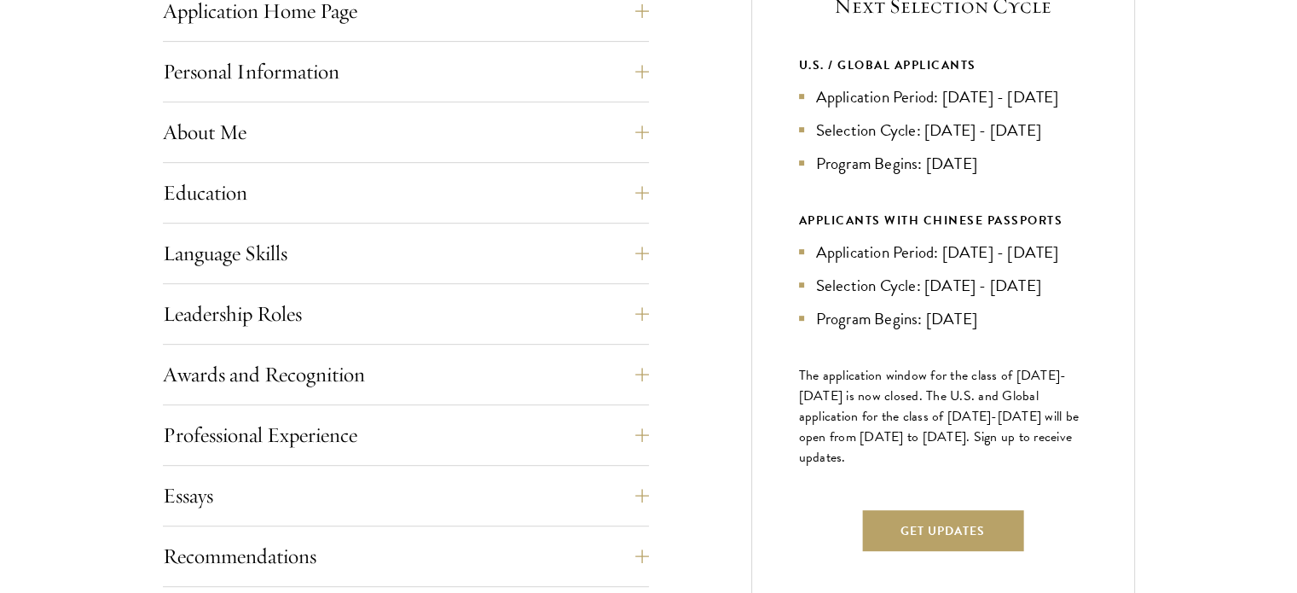
scroll to position [853, 0]
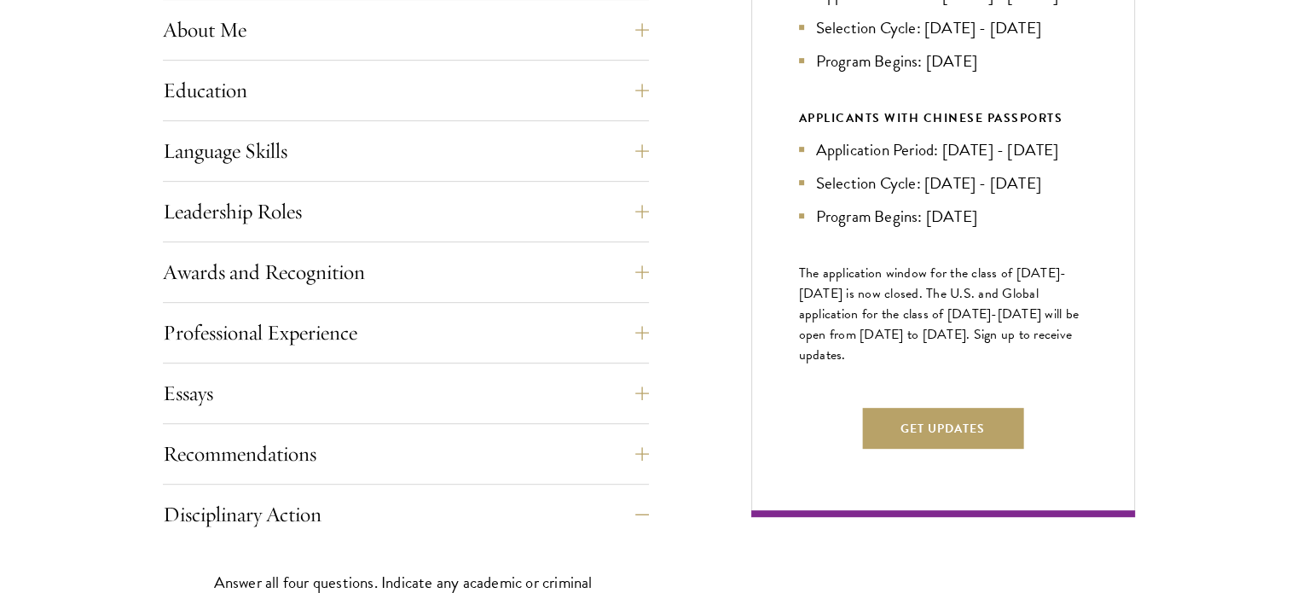
click at [28, 286] on div "Start the Process Take the first step toward joining a global community that wi…" at bounding box center [648, 317] width 1297 height 1346
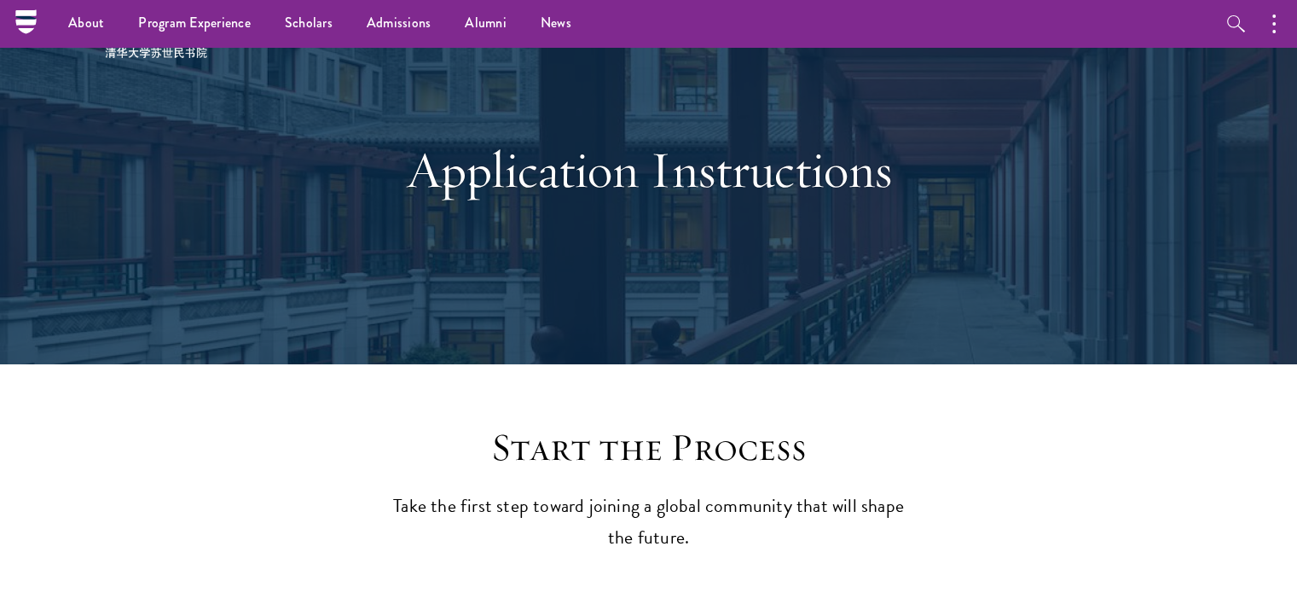
scroll to position [0, 0]
